Goal: Information Seeking & Learning: Learn about a topic

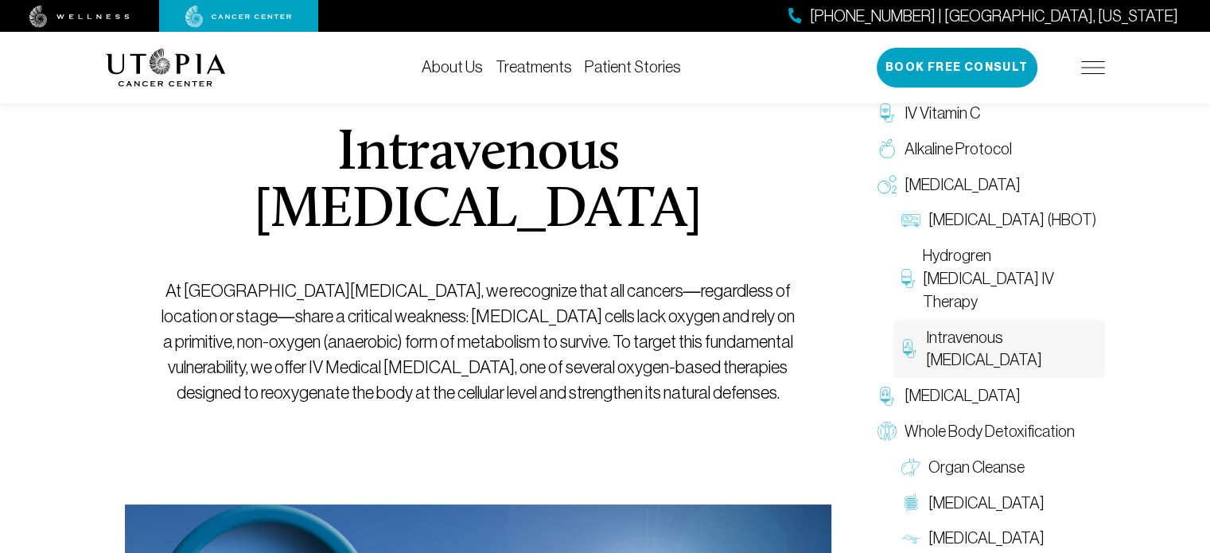
scroll to position [80, 0]
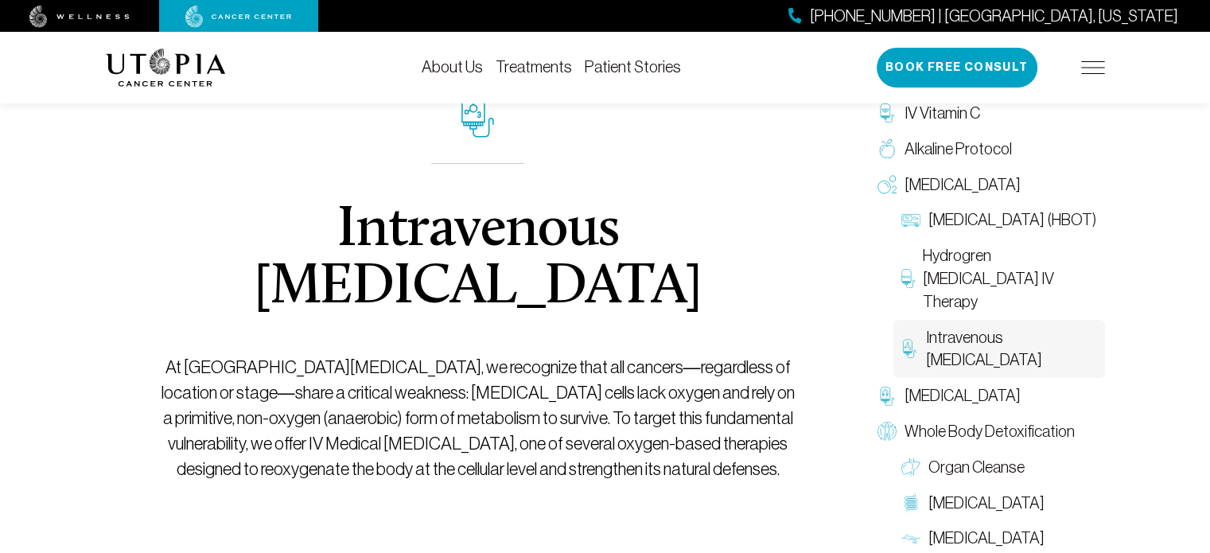
click at [473, 66] on link "About Us" at bounding box center [452, 67] width 61 height 18
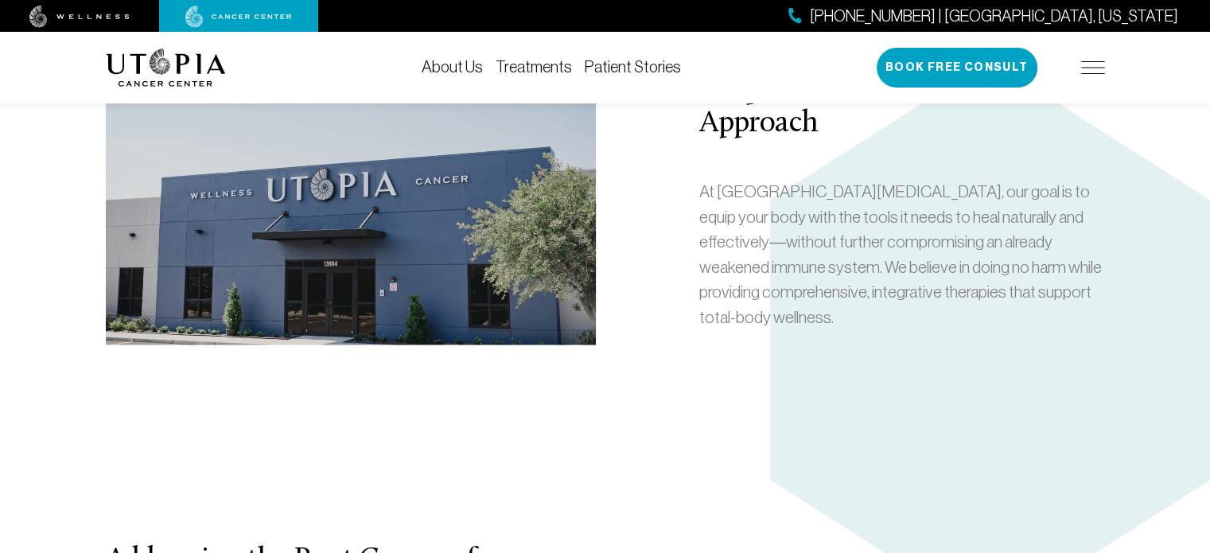
scroll to position [2546, 0]
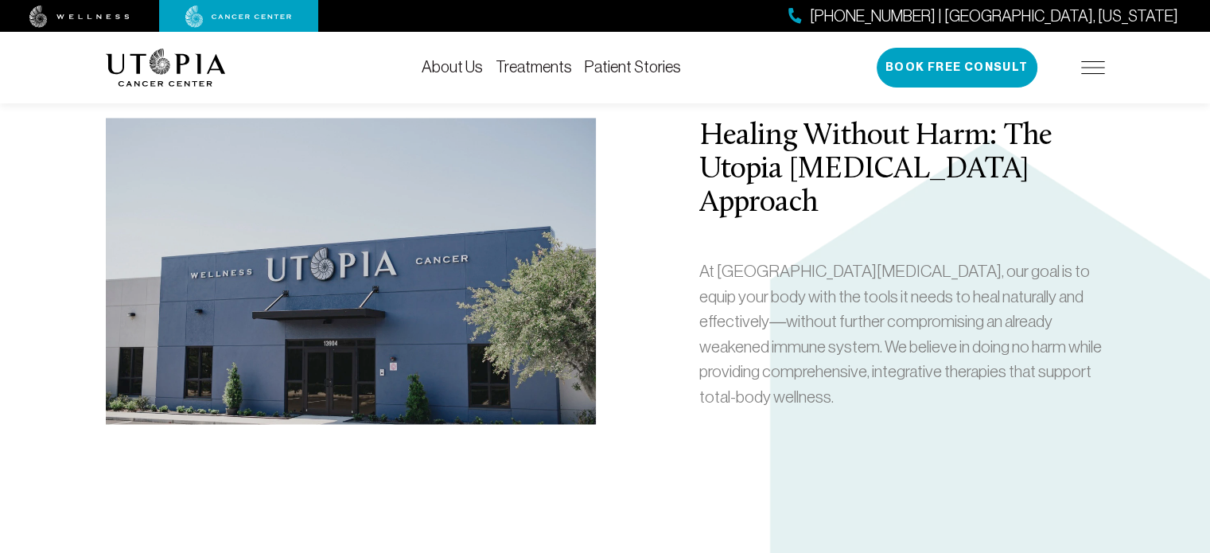
click at [544, 72] on link "Treatments" at bounding box center [534, 67] width 76 height 18
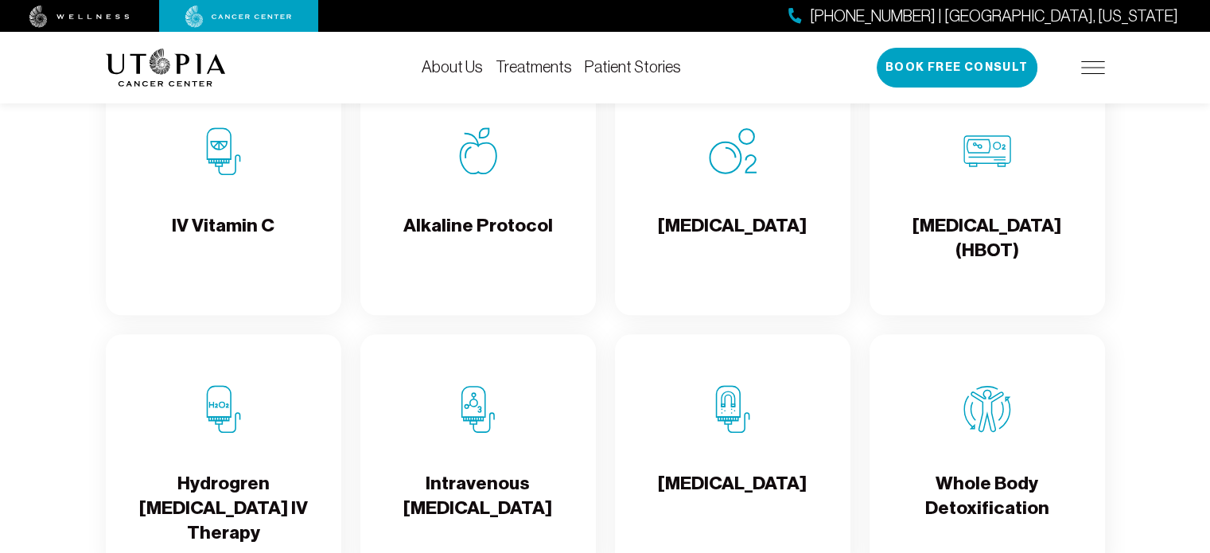
scroll to position [1750, 0]
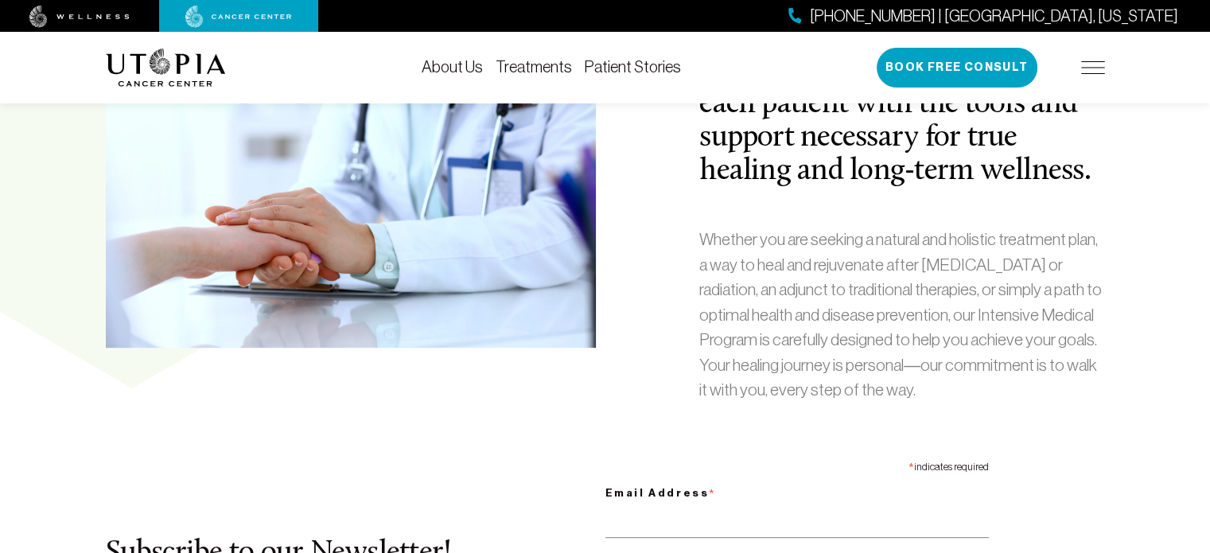
click at [662, 75] on link "Patient Stories" at bounding box center [633, 67] width 96 height 18
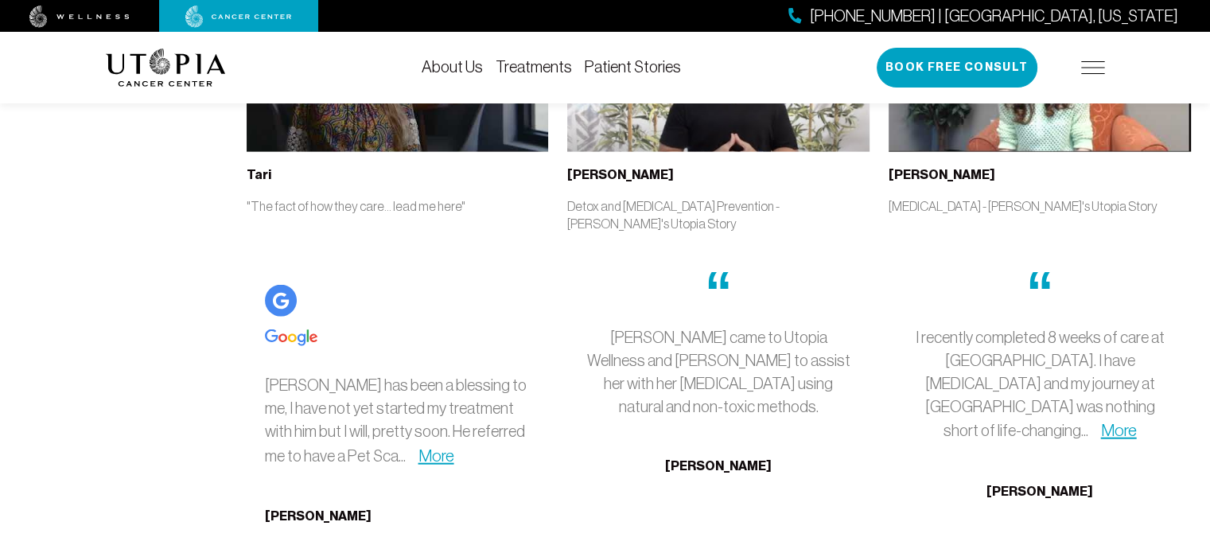
scroll to position [3739, 0]
